Goal: Information Seeking & Learning: Learn about a topic

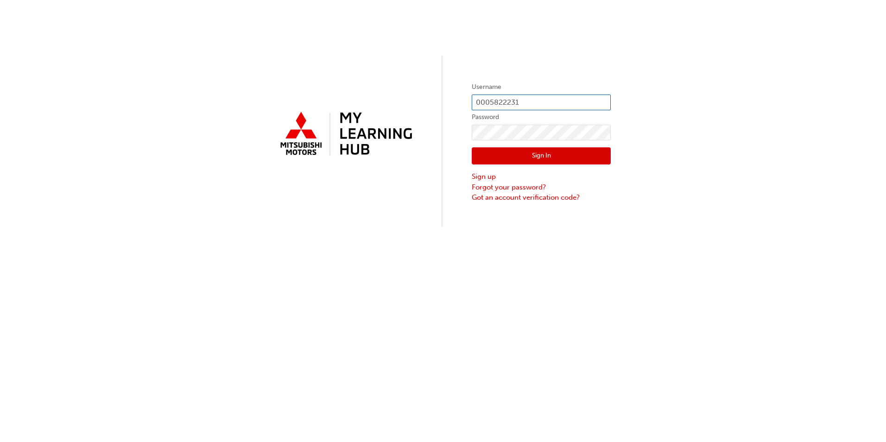
click at [516, 103] on input "0005822231" at bounding box center [541, 103] width 139 height 16
click at [532, 100] on input "0005822231" at bounding box center [541, 103] width 139 height 16
type input "0"
click at [503, 104] on input "000587282" at bounding box center [541, 103] width 139 height 16
type input "0005879282"
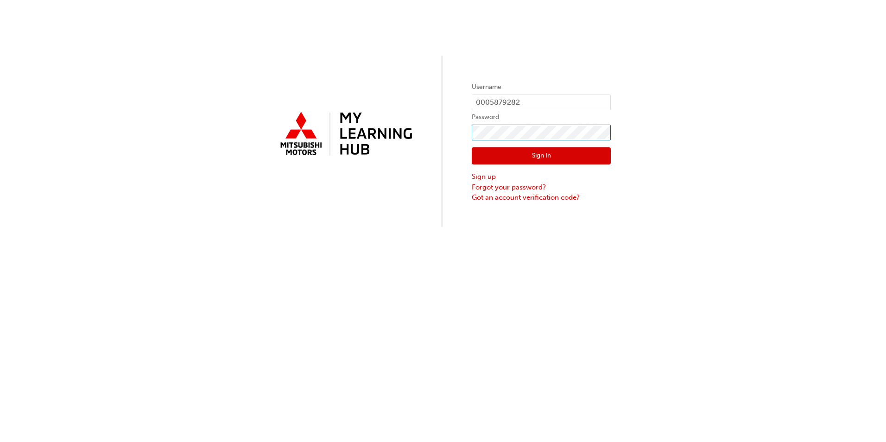
click button "Sign In" at bounding box center [541, 156] width 139 height 18
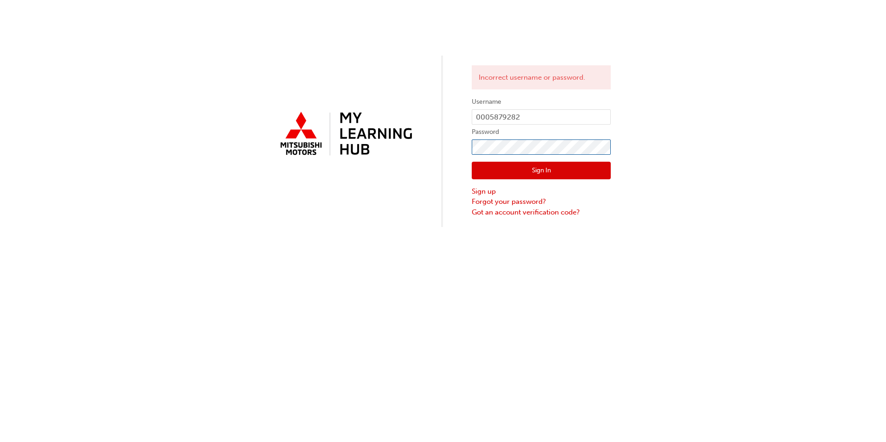
click button "Sign In" at bounding box center [541, 171] width 139 height 18
click at [507, 165] on button "Sign In" at bounding box center [541, 171] width 139 height 18
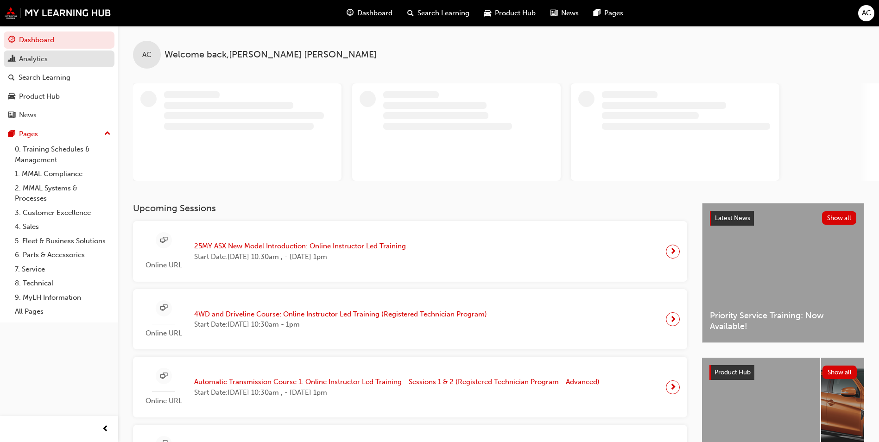
click at [36, 51] on link "Analytics" at bounding box center [59, 59] width 111 height 17
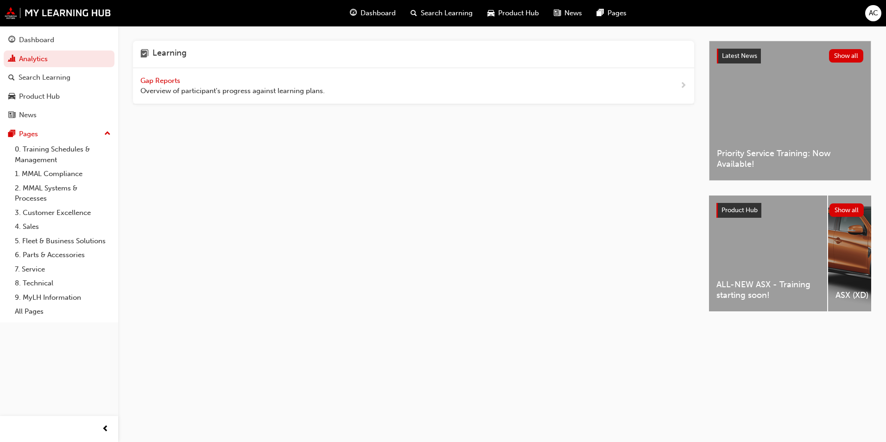
click at [234, 92] on span "Overview of participant's progress against learning plans." at bounding box center [232, 91] width 185 height 11
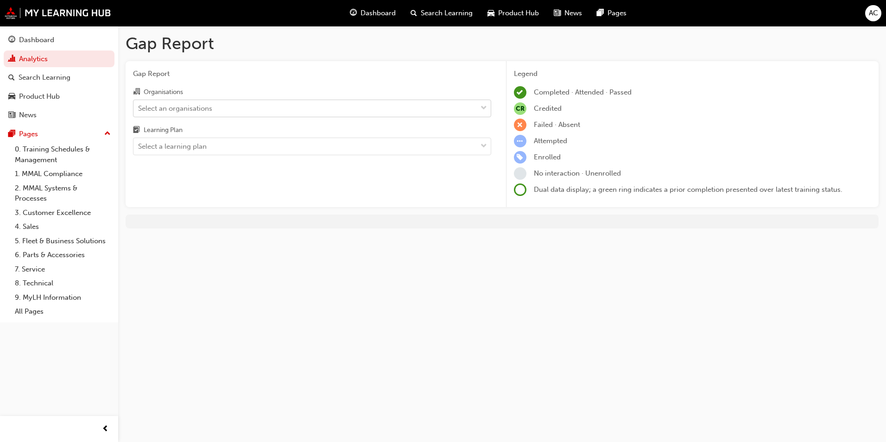
click at [237, 111] on div "Select an organisations" at bounding box center [306, 108] width 344 height 16
click at [139, 111] on input "Organisations Select an organisations" at bounding box center [138, 108] width 1 height 8
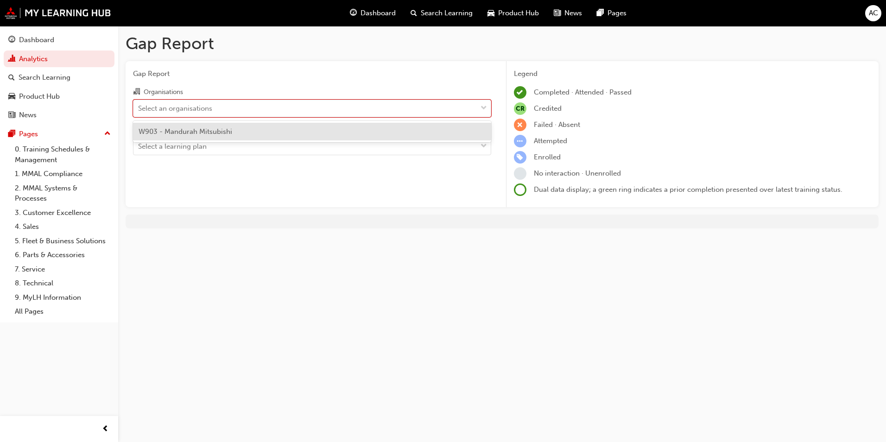
click at [230, 131] on span "W903 - Mandurah Mitsubishi" at bounding box center [186, 131] width 94 height 8
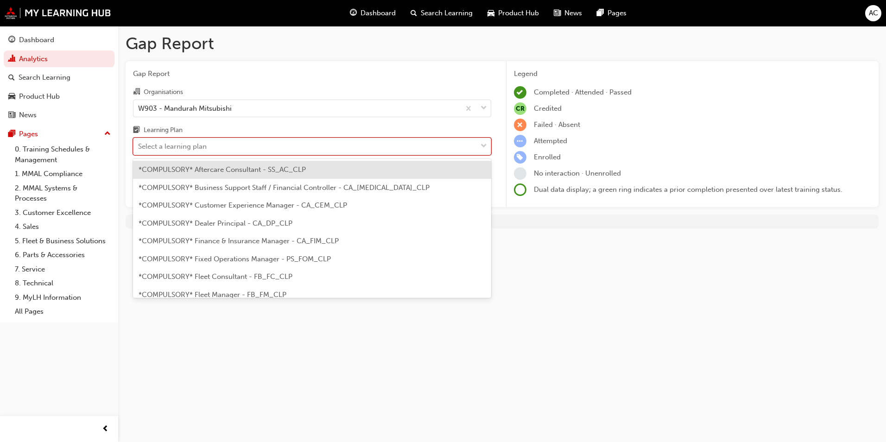
click at [228, 145] on div "Select a learning plan" at bounding box center [306, 147] width 344 height 16
click at [139, 145] on input "Learning Plan option *COMPULSORY* Aftercare Consultant - SS_AC_CLP focused, 1 o…" at bounding box center [138, 146] width 1 height 8
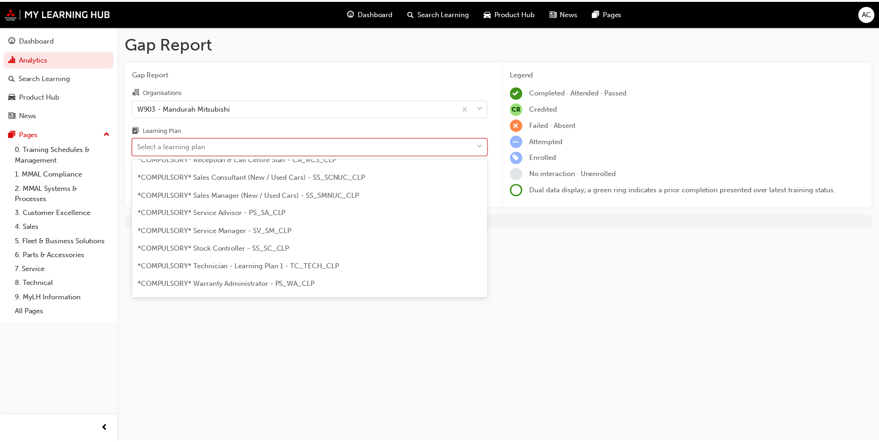
scroll to position [454, 0]
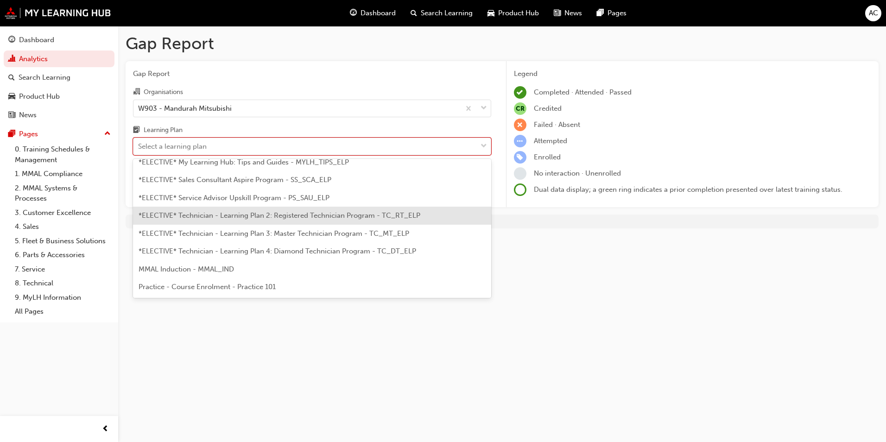
click at [251, 215] on span "*ELECTIVE* Technician - Learning Plan 2: Registered Technician Program - TC_RT_…" at bounding box center [280, 215] width 282 height 8
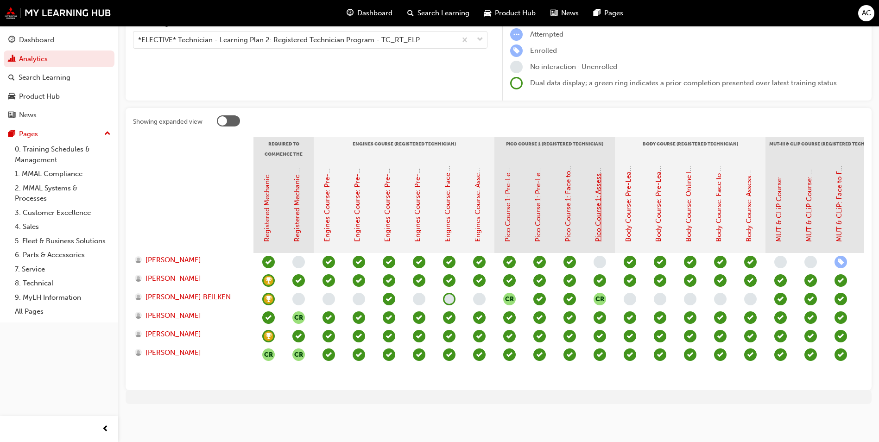
click at [601, 227] on link "Pico Course 1: Assessment Quiz (Registered Technician Program)" at bounding box center [598, 137] width 8 height 210
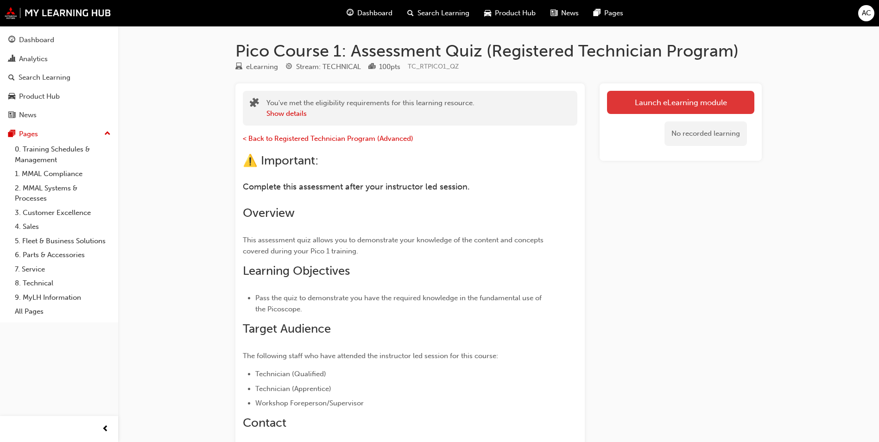
click at [619, 100] on link "Launch eLearning module" at bounding box center [680, 102] width 147 height 23
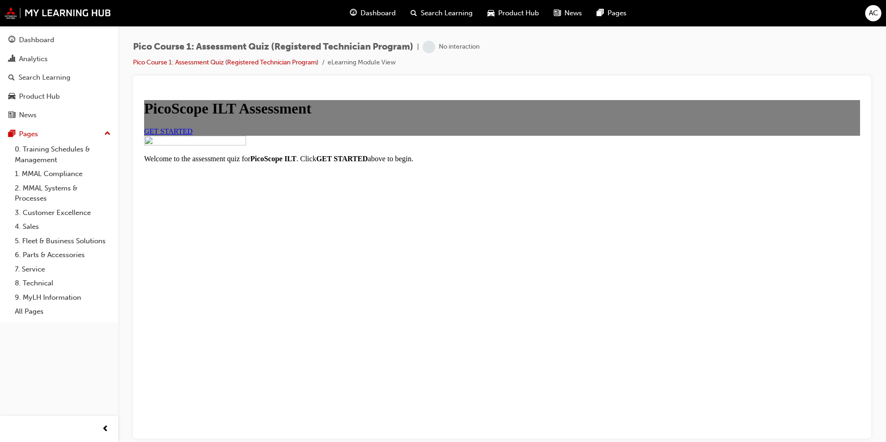
click at [193, 135] on link "GET STARTED" at bounding box center [168, 131] width 49 height 8
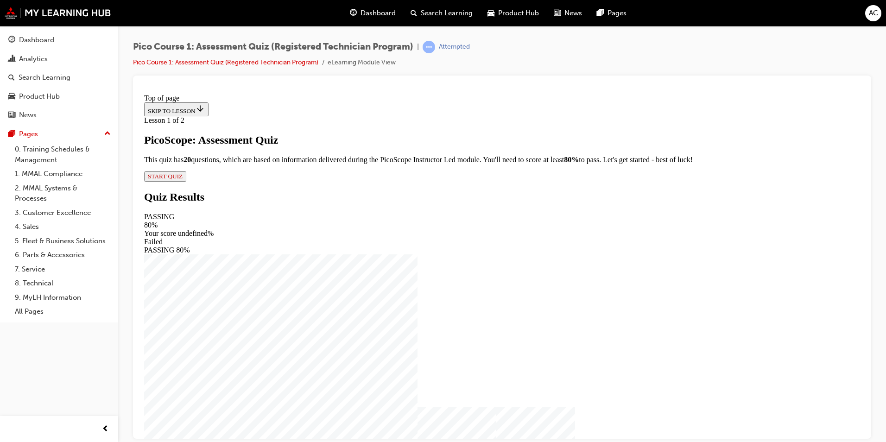
click at [183, 179] on span "START QUIZ" at bounding box center [165, 175] width 35 height 7
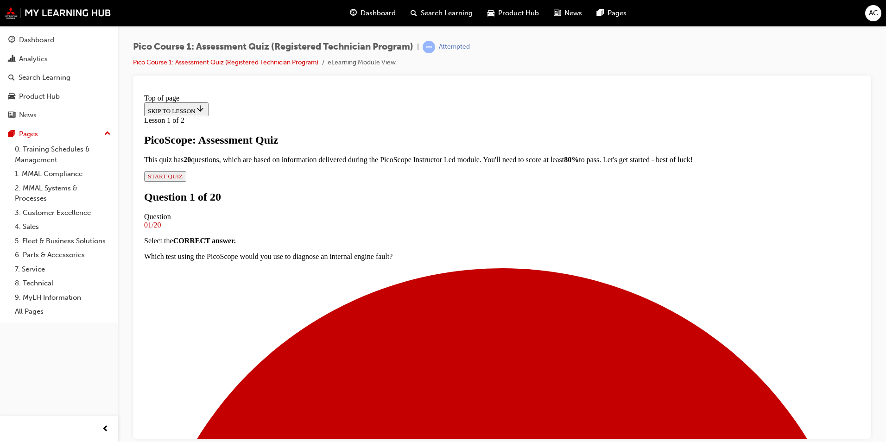
scroll to position [48, 0]
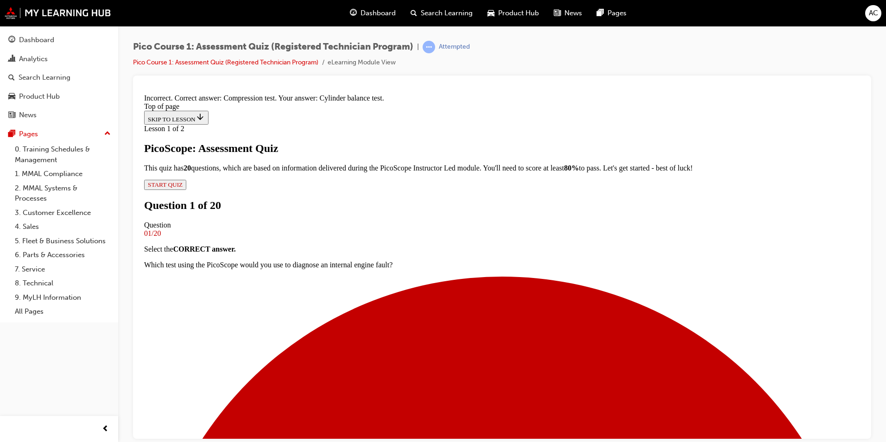
scroll to position [143, 0]
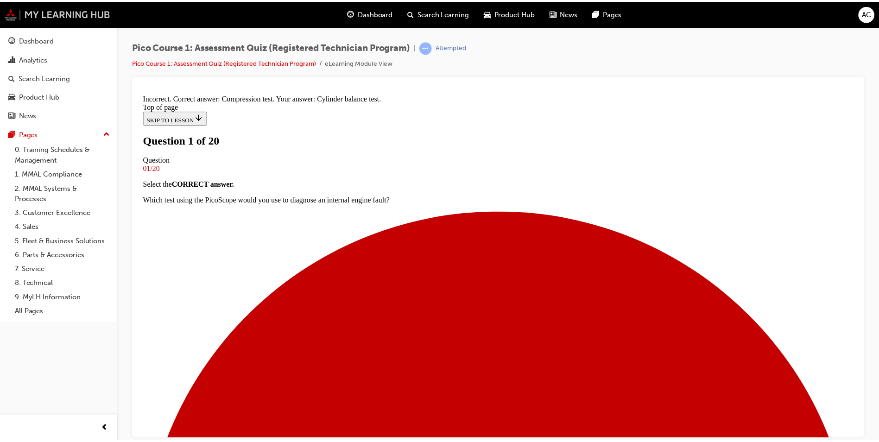
scroll to position [0, 0]
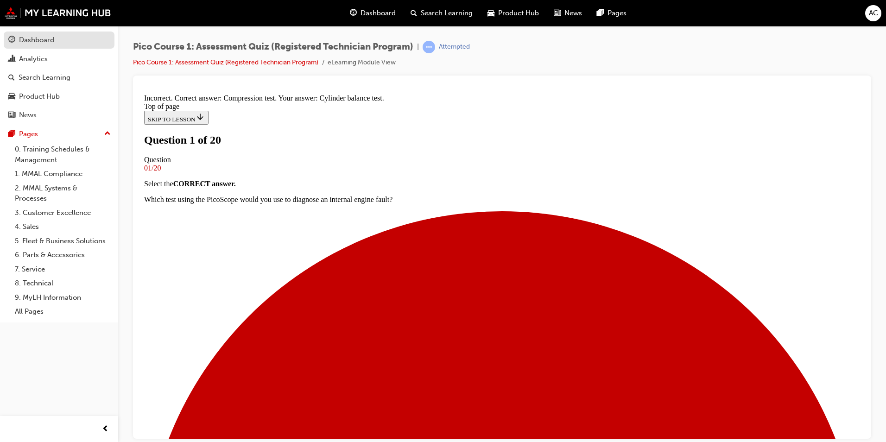
click at [45, 44] on div "Dashboard" at bounding box center [36, 40] width 35 height 11
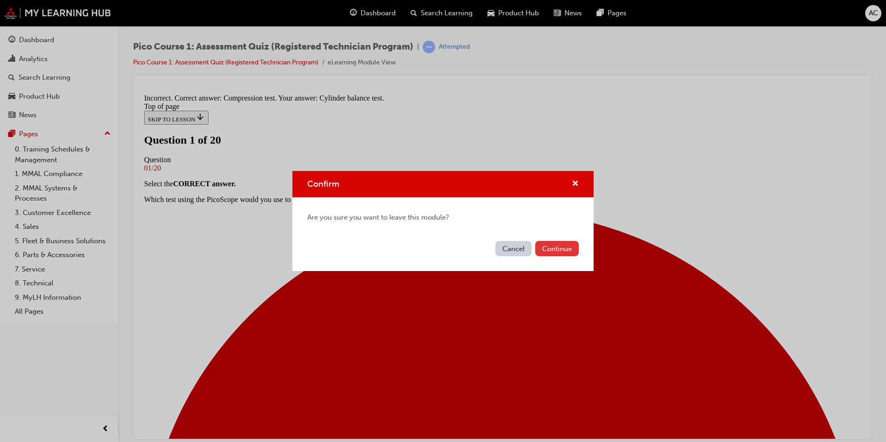
click at [555, 248] on button "Continue" at bounding box center [557, 248] width 44 height 15
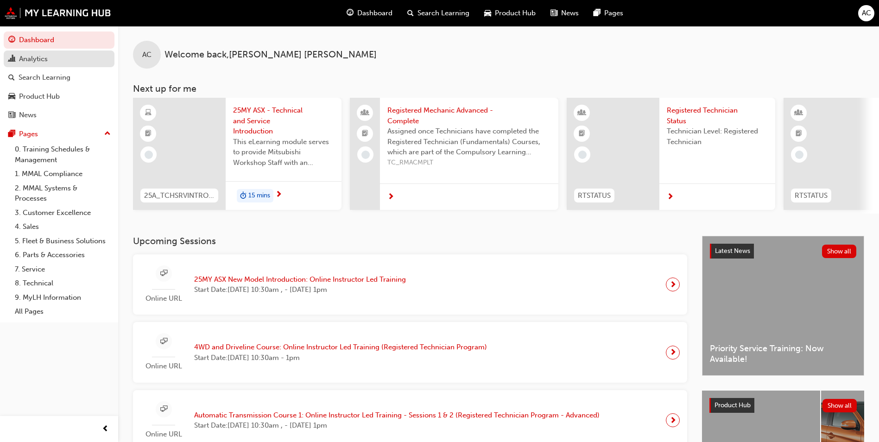
click at [38, 58] on div "Analytics" at bounding box center [33, 59] width 29 height 11
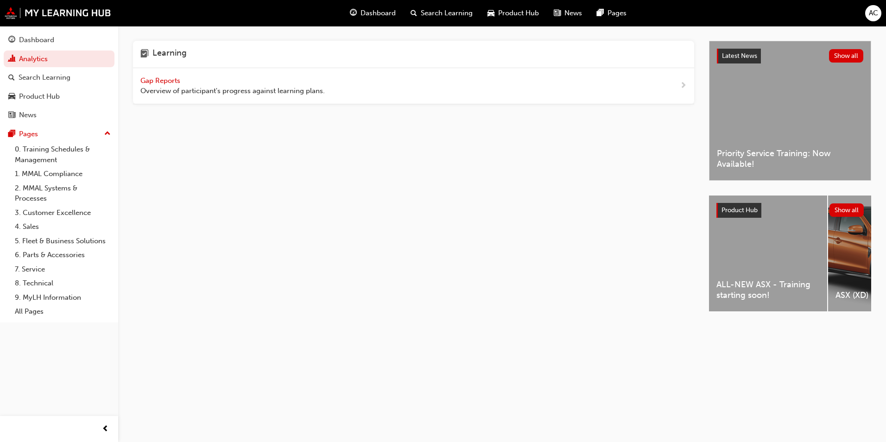
click at [280, 91] on span "Overview of participant's progress against learning plans." at bounding box center [232, 91] width 185 height 11
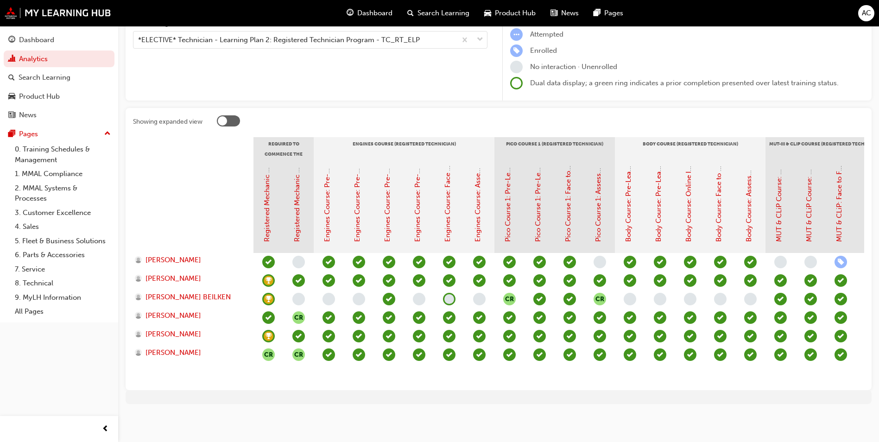
scroll to position [114, 0]
click at [601, 229] on link "Pico Course 1: Assessment Quiz (Registered Technician Program)" at bounding box center [598, 137] width 8 height 210
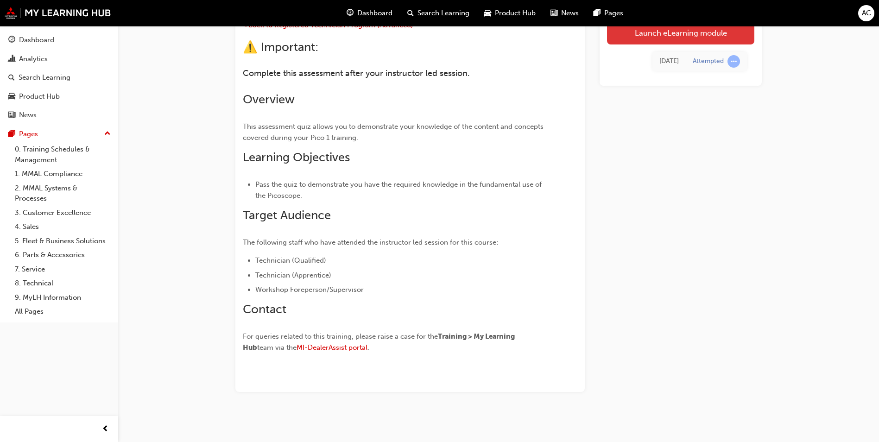
click at [632, 36] on link "Launch eLearning module" at bounding box center [680, 32] width 147 height 23
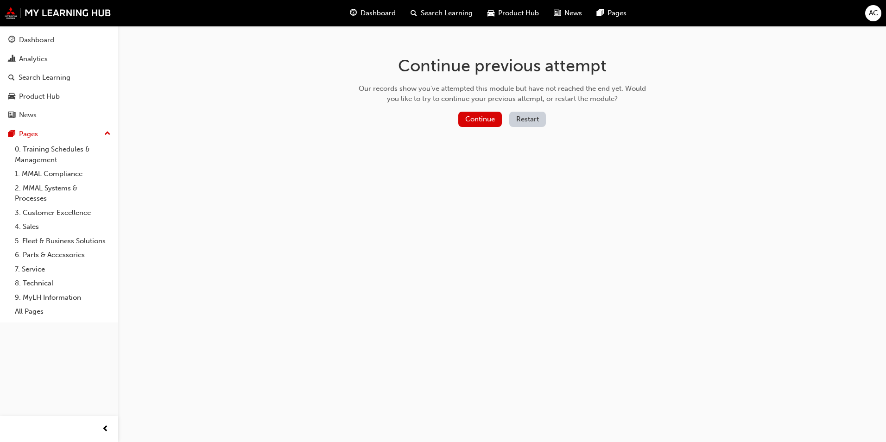
click at [521, 114] on button "Restart" at bounding box center [527, 119] width 37 height 15
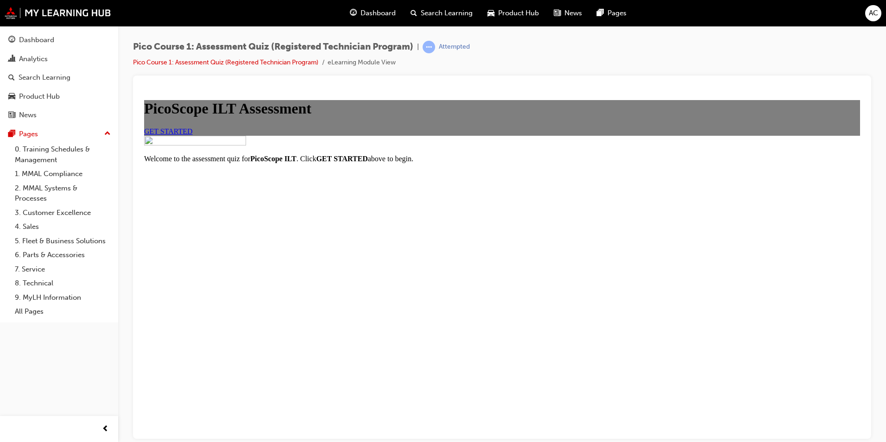
click at [193, 135] on span "GET STARTED" at bounding box center [168, 131] width 49 height 8
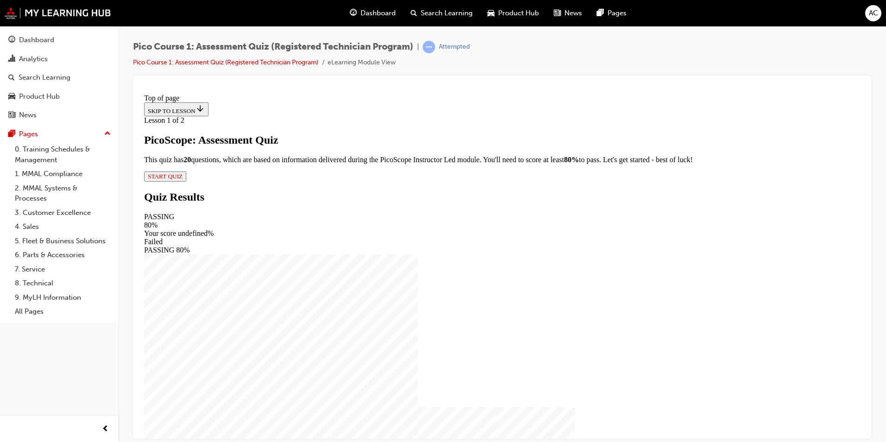
click at [371, 181] on div "Lesson 1 of 2 PicoScope: Assessment Quiz This quiz has 2 0 questions, which are…" at bounding box center [502, 148] width 716 height 65
drag, startPoint x: 367, startPoint y: 336, endPoint x: 363, endPoint y: 345, distance: 9.6
click at [365, 181] on div "Lesson 1 of 2 PicoScope: Assessment Quiz This quiz has 2 0 questions, which are…" at bounding box center [502, 148] width 716 height 65
click at [183, 179] on span "START QUIZ" at bounding box center [165, 175] width 35 height 7
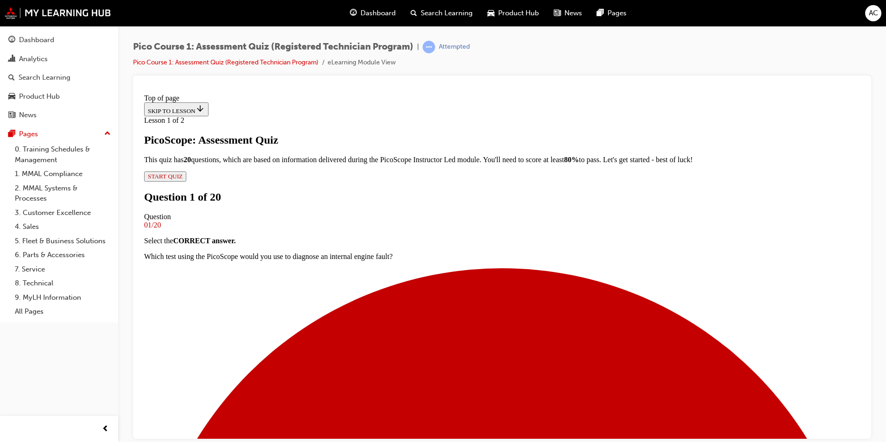
scroll to position [1, 0]
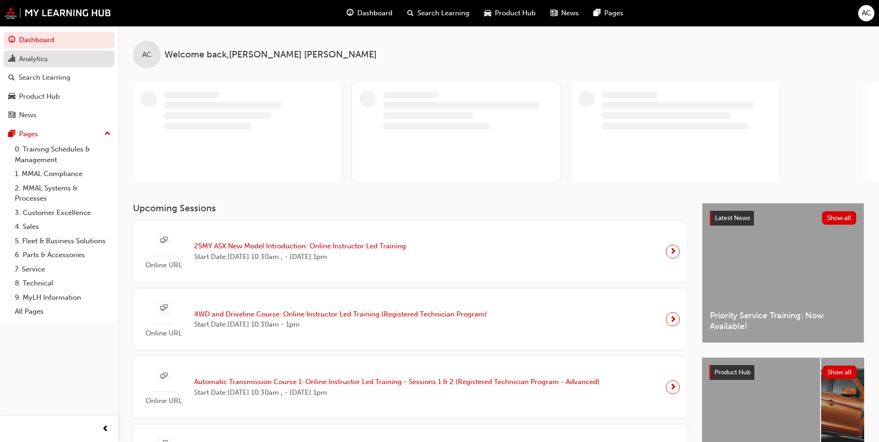
click at [30, 55] on div "Analytics" at bounding box center [33, 59] width 29 height 11
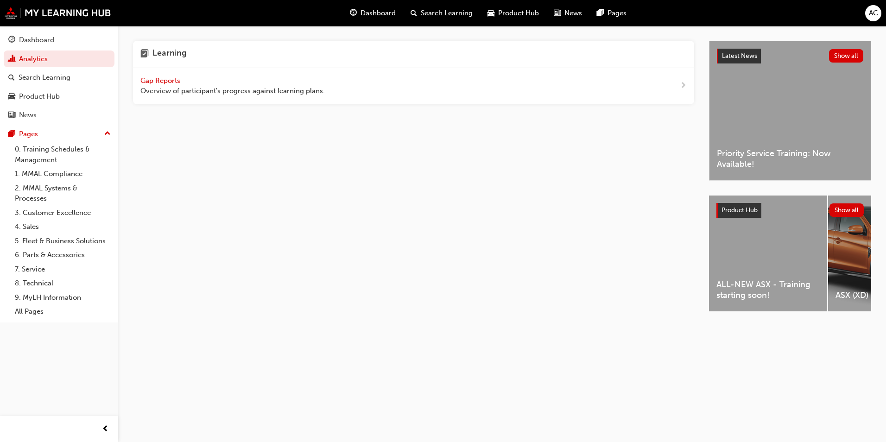
click at [216, 86] on span "Overview of participant's progress against learning plans." at bounding box center [232, 91] width 185 height 11
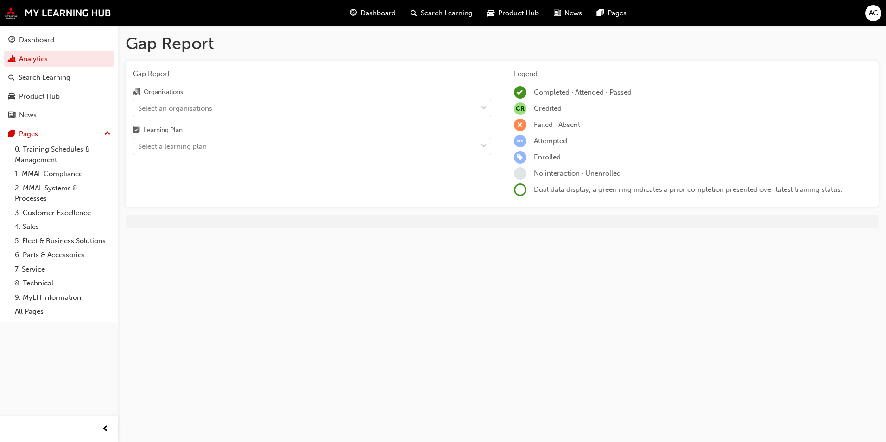
click at [197, 99] on div "Organisations" at bounding box center [312, 92] width 358 height 13
click at [139, 104] on input "Organisations Select an organisations" at bounding box center [138, 108] width 1 height 8
click at [194, 104] on div "Select an organisations" at bounding box center [175, 108] width 74 height 11
click at [139, 104] on input "Organisations 0 results available. Select is focused ,type to refine list, pres…" at bounding box center [138, 108] width 1 height 8
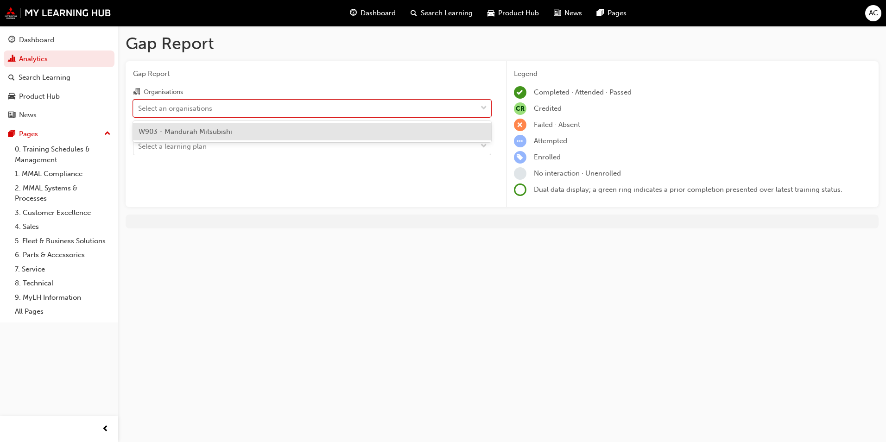
click at [194, 129] on span "W903 - Mandurah Mitsubishi" at bounding box center [186, 131] width 94 height 8
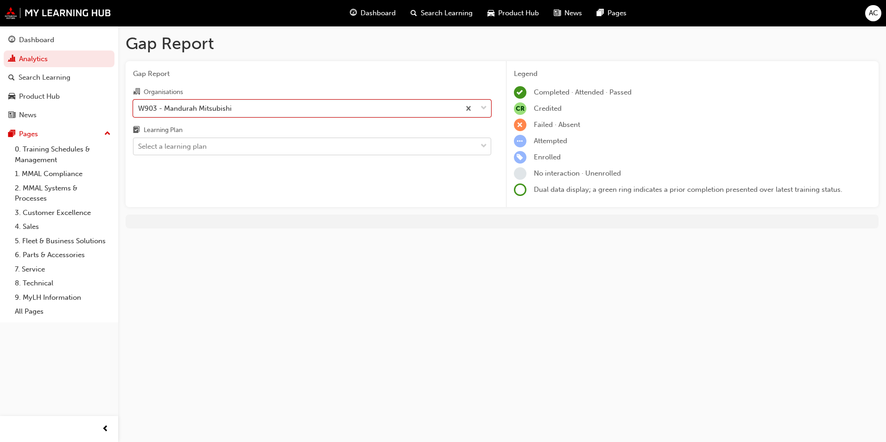
click at [196, 145] on div "Select a learning plan" at bounding box center [172, 146] width 69 height 11
click at [139, 145] on input "Learning Plan Select a learning plan" at bounding box center [138, 146] width 1 height 8
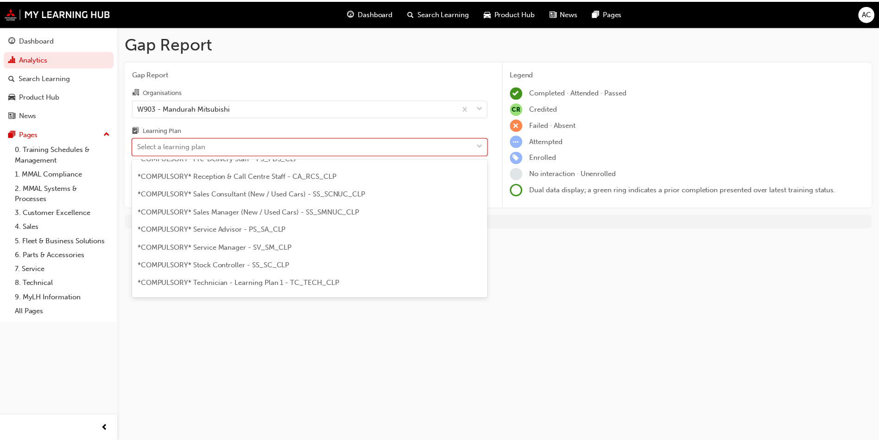
scroll to position [454, 0]
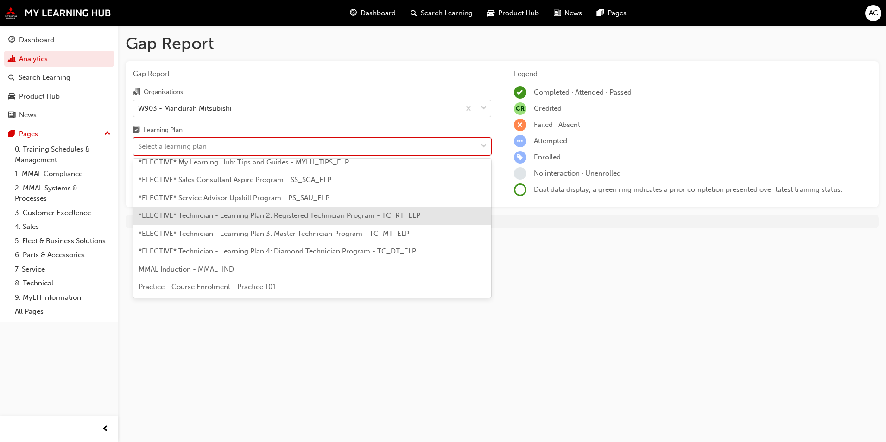
click at [222, 216] on span "*ELECTIVE* Technician - Learning Plan 2: Registered Technician Program - TC_RT_…" at bounding box center [280, 215] width 282 height 8
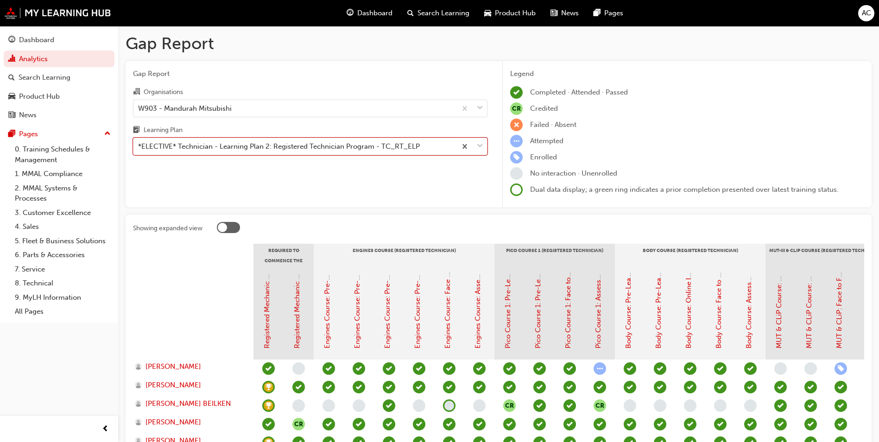
scroll to position [114, 0]
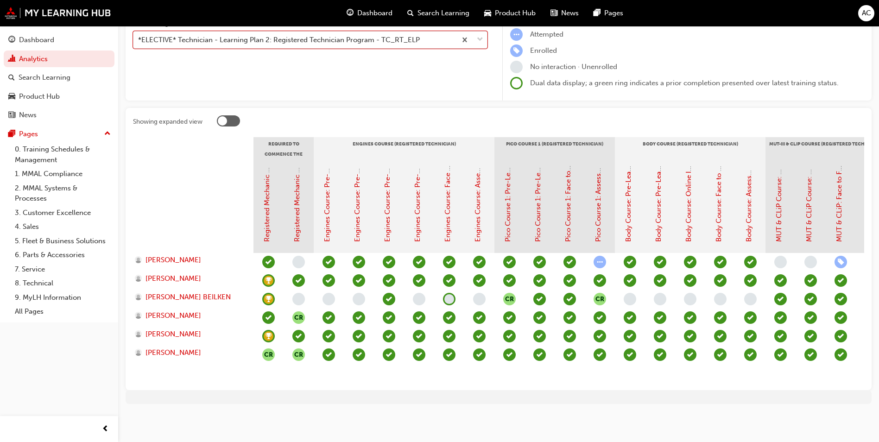
click at [591, 223] on div "Pico Course 1: Assessment Quiz (Registered Technician Program)" at bounding box center [600, 206] width 30 height 93
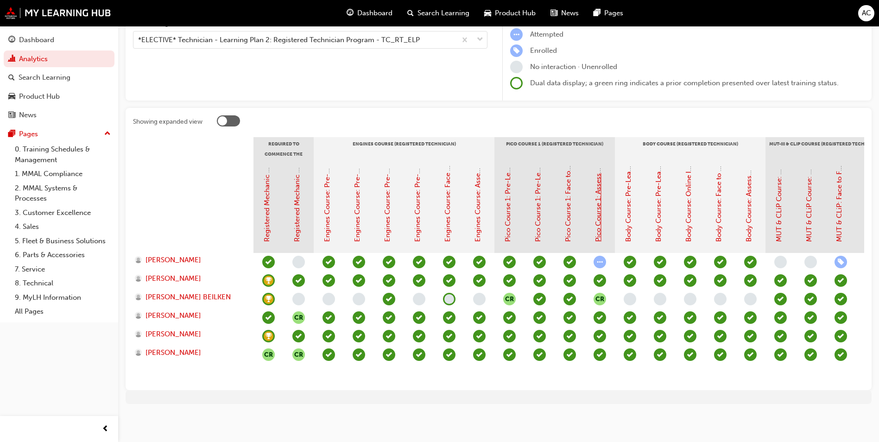
click at [594, 223] on link "Pico Course 1: Assessment Quiz (Registered Technician Program)" at bounding box center [598, 137] width 8 height 210
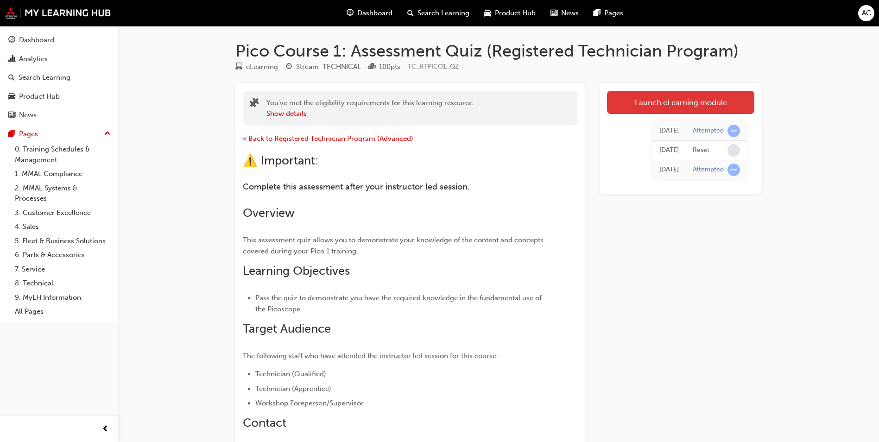
click at [680, 106] on link "Launch eLearning module" at bounding box center [680, 102] width 147 height 23
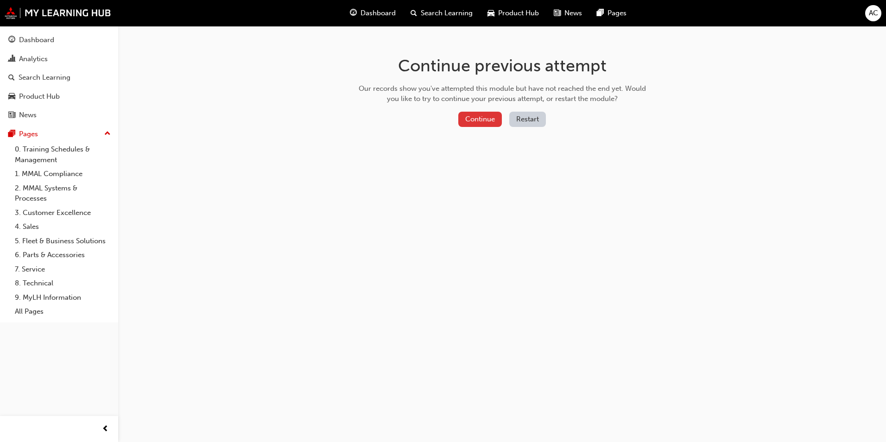
click at [475, 124] on button "Continue" at bounding box center [480, 119] width 44 height 15
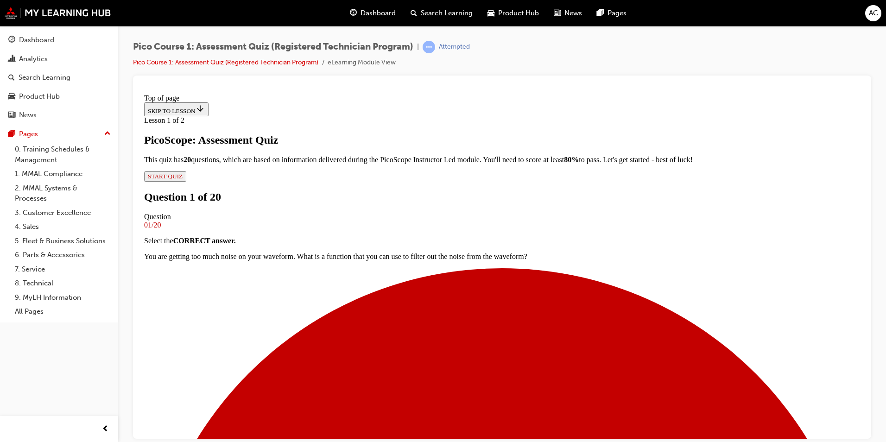
scroll to position [46, 0]
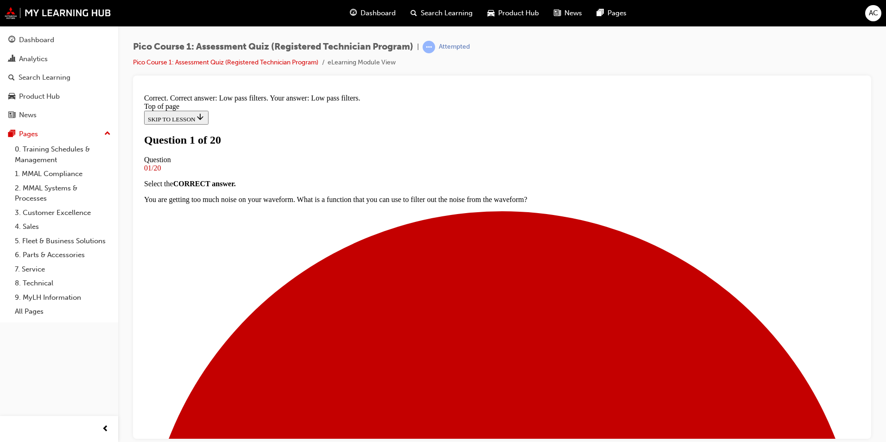
scroll to position [1, 0]
drag, startPoint x: 492, startPoint y: 365, endPoint x: 490, endPoint y: 396, distance: 31.1
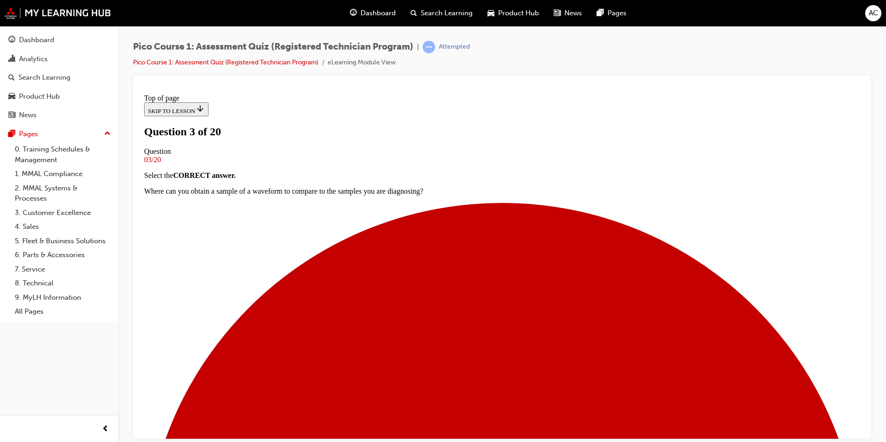
scroll to position [48, 0]
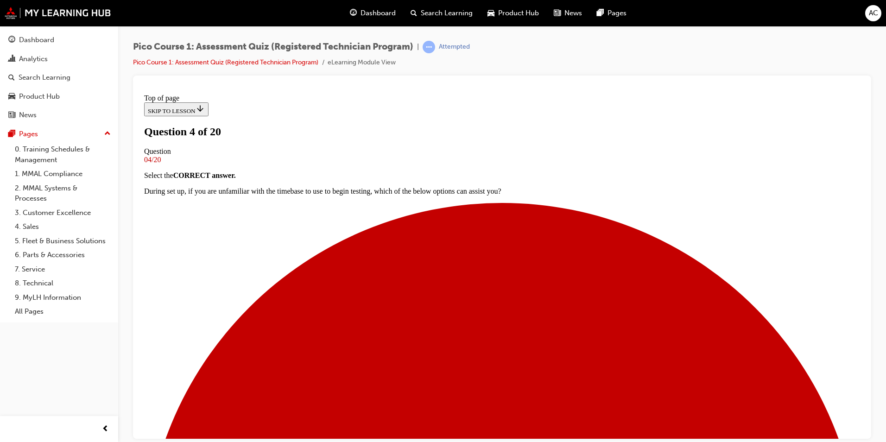
scroll to position [1, 0]
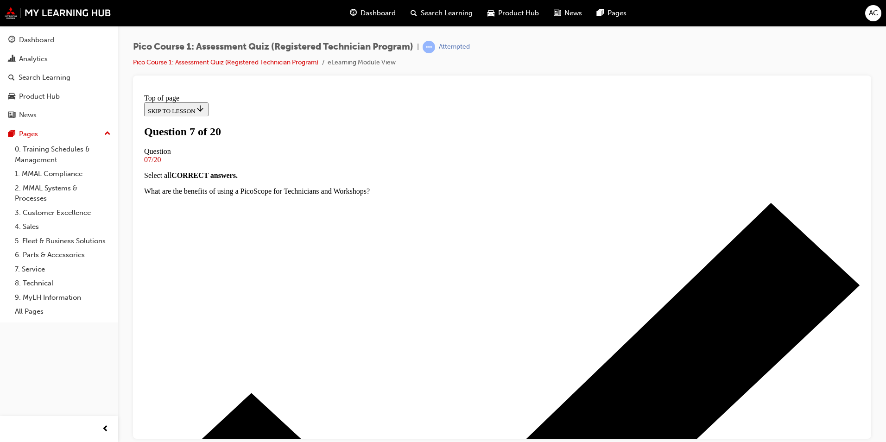
scroll to position [48, 0]
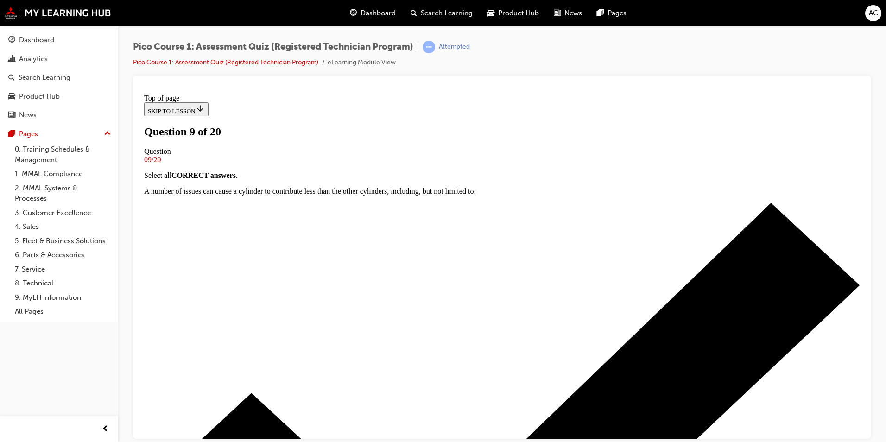
scroll to position [1, 0]
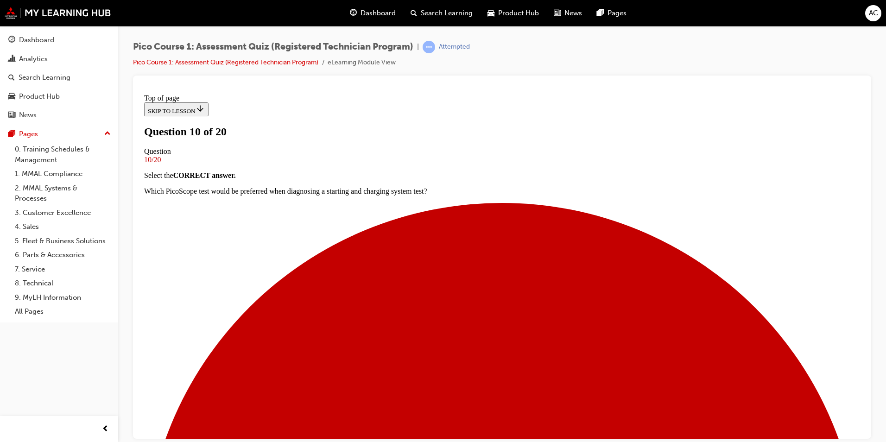
scroll to position [187, 0]
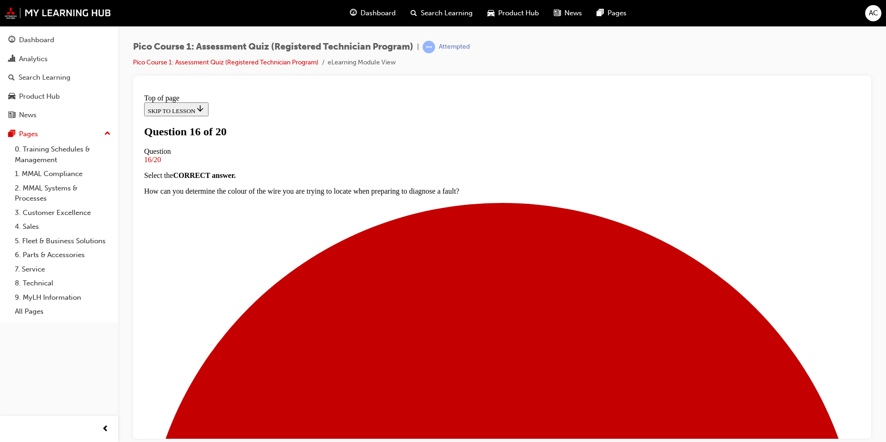
scroll to position [48, 0]
drag, startPoint x: 661, startPoint y: 199, endPoint x: 667, endPoint y: 199, distance: 5.6
drag, startPoint x: 667, startPoint y: 199, endPoint x: 577, endPoint y: 211, distance: 90.7
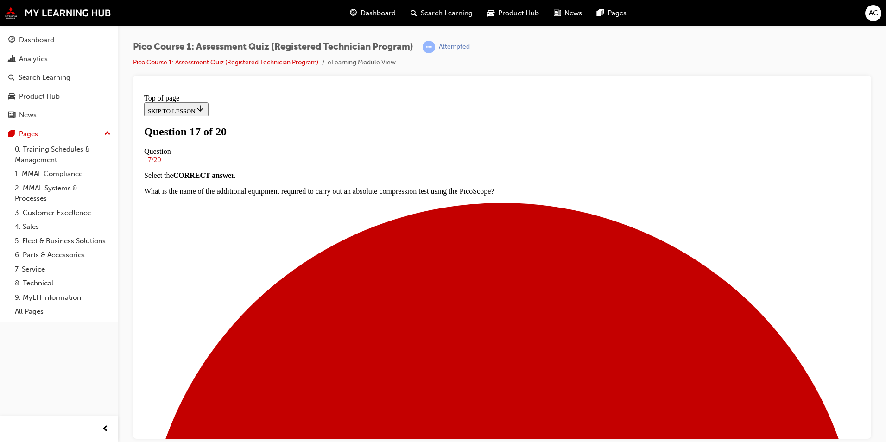
scroll to position [1, 0]
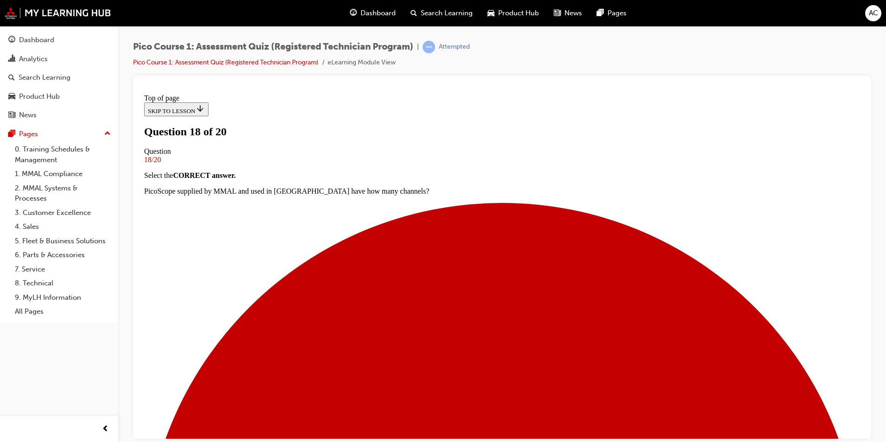
drag, startPoint x: 409, startPoint y: 369, endPoint x: 422, endPoint y: 383, distance: 19.4
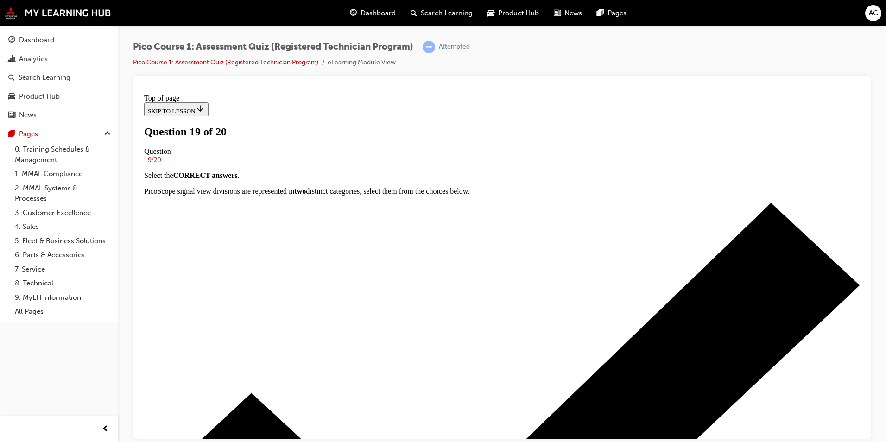
scroll to position [114, 0]
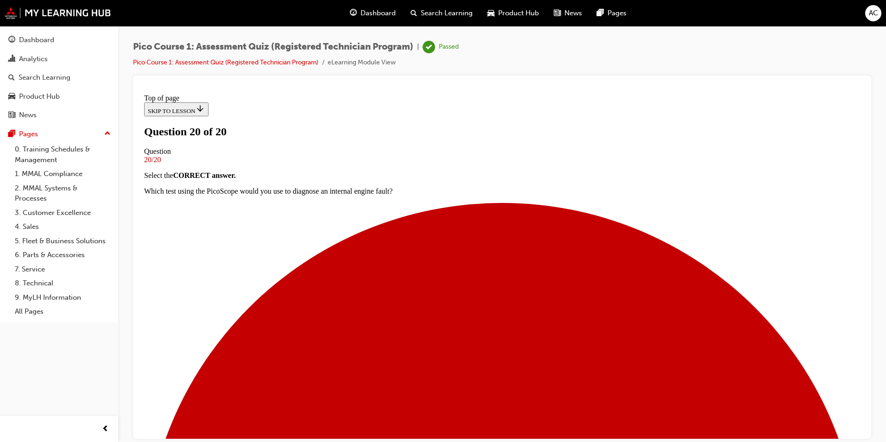
scroll to position [125, 0]
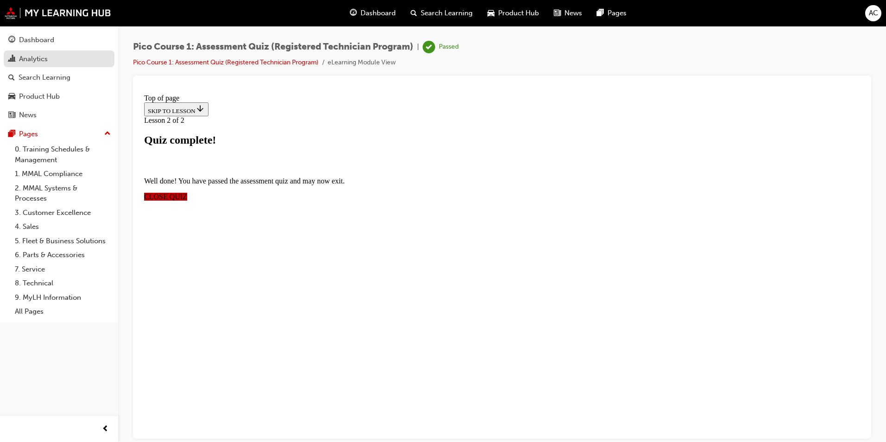
click at [69, 58] on div "Analytics" at bounding box center [59, 59] width 102 height 12
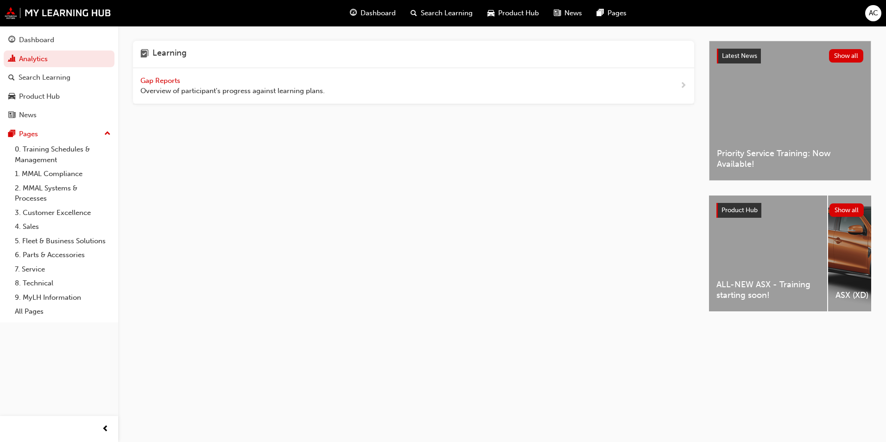
click at [237, 98] on div "Gap Reports Overview of participant's progress against learning plans." at bounding box center [413, 86] width 561 height 36
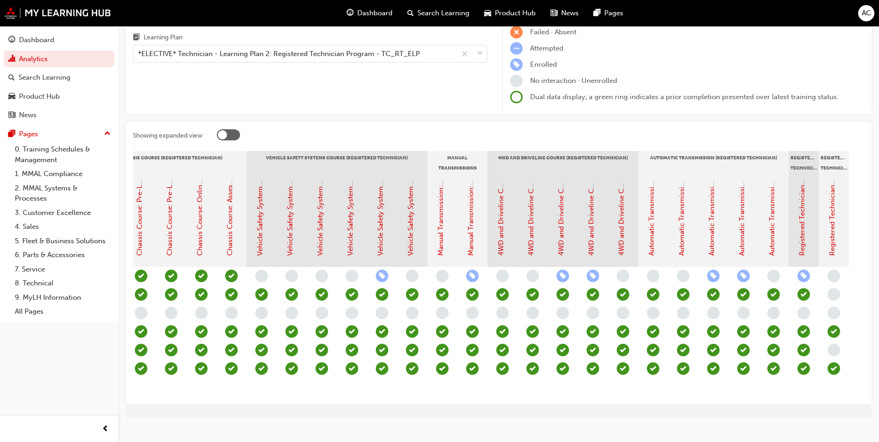
scroll to position [0, 805]
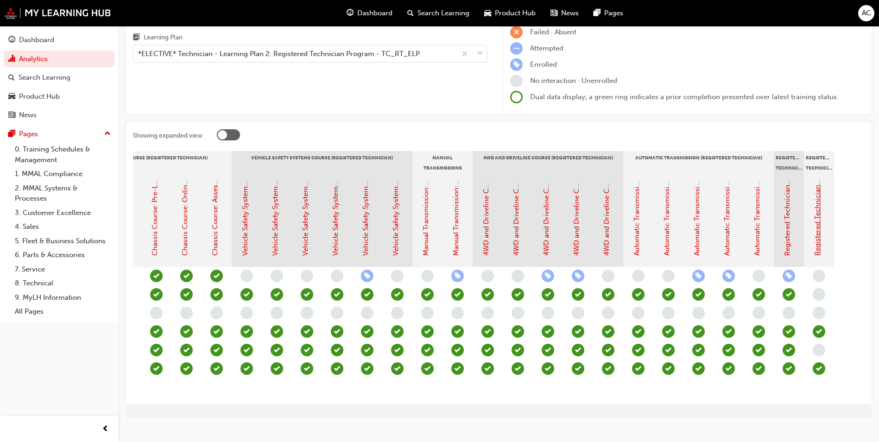
click at [817, 247] on link "Registered Technician Status" at bounding box center [818, 210] width 8 height 92
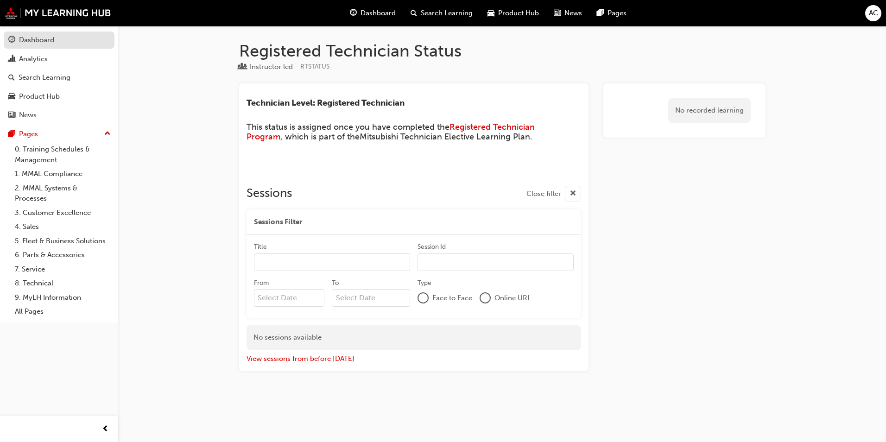
click at [34, 45] on div "Dashboard" at bounding box center [59, 40] width 102 height 12
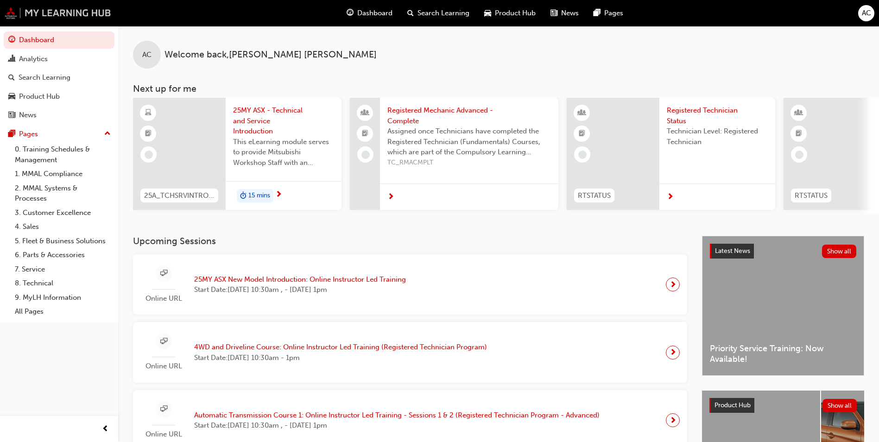
click at [41, 18] on img at bounding box center [58, 13] width 107 height 12
click at [872, 17] on div "AC" at bounding box center [867, 13] width 16 height 16
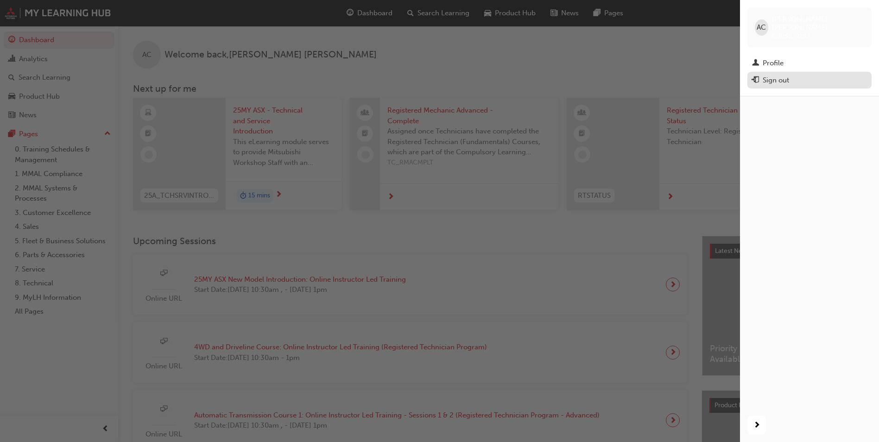
click at [785, 77] on div "Sign out" at bounding box center [809, 81] width 115 height 12
